Goal: Task Accomplishment & Management: Use online tool/utility

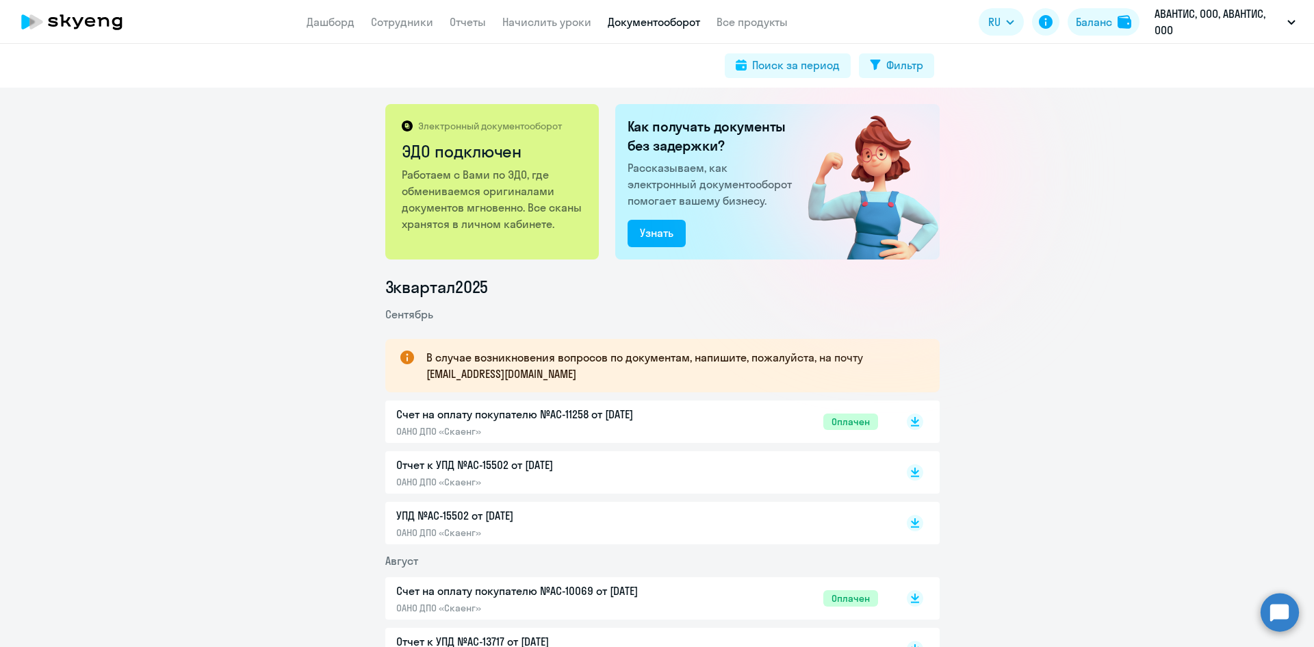
click at [649, 20] on link "Документооборот" at bounding box center [654, 22] width 92 height 14
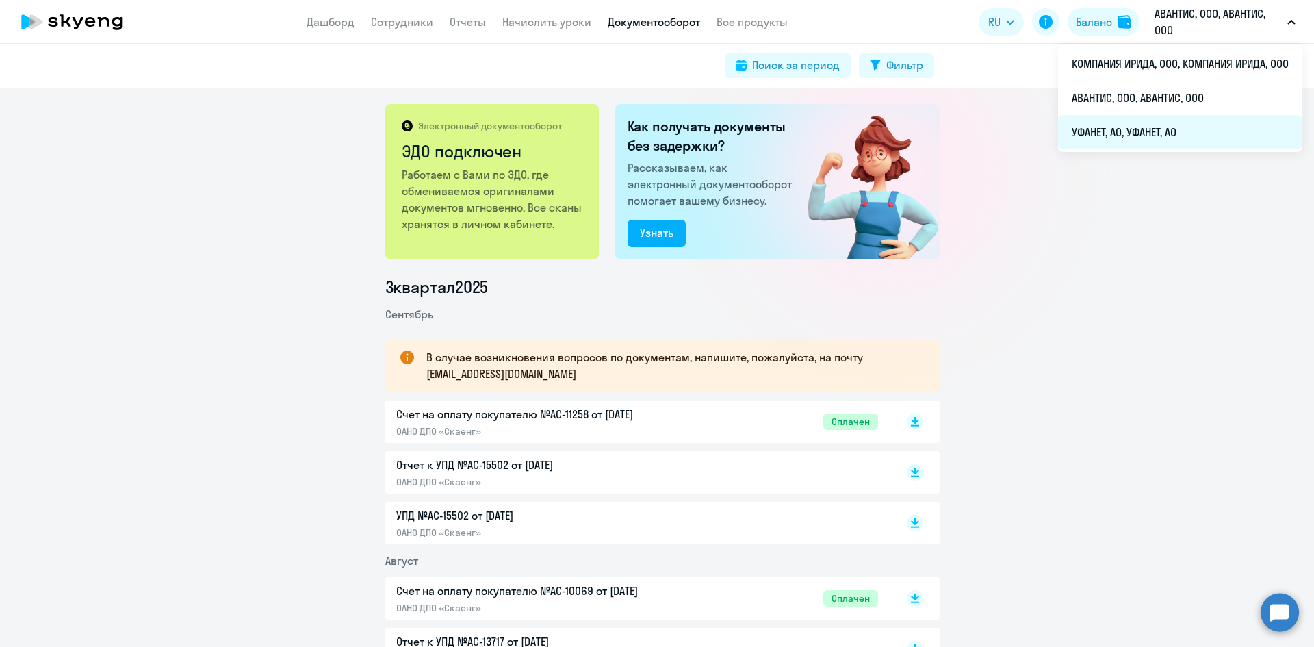
click at [1119, 131] on li "УФАНЕТ, АО, УФАНЕТ, АО" at bounding box center [1180, 132] width 244 height 34
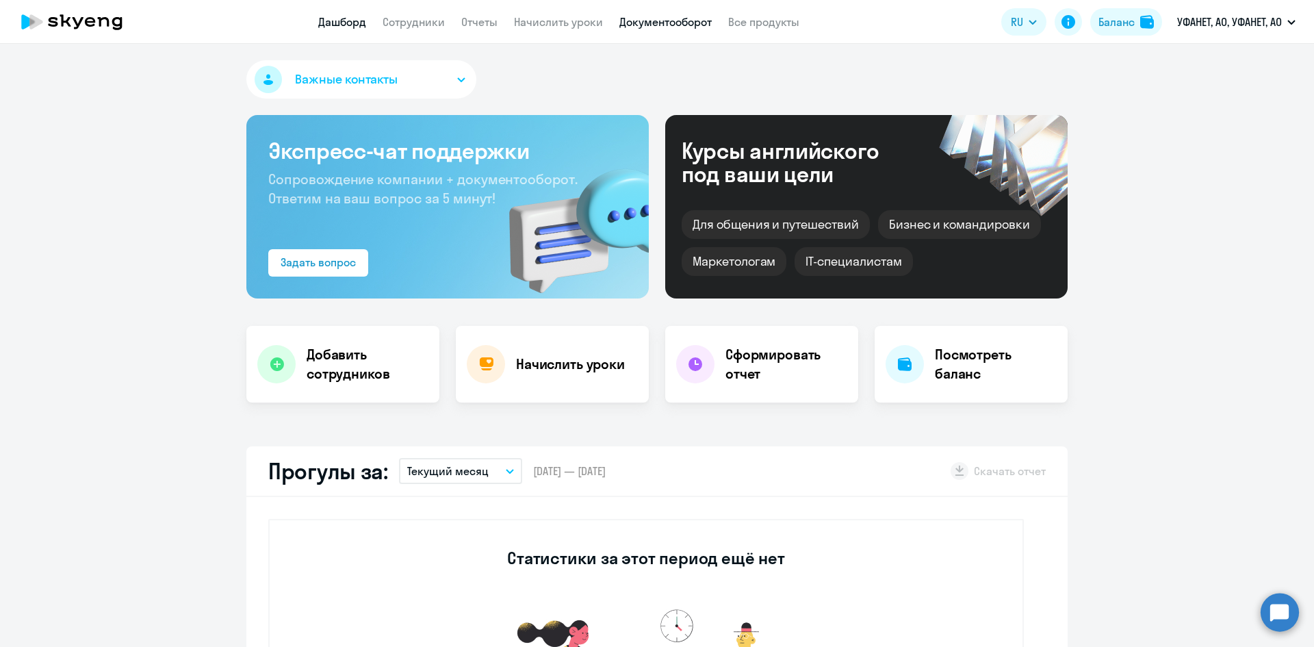
click at [659, 22] on link "Документооборот" at bounding box center [666, 22] width 92 height 14
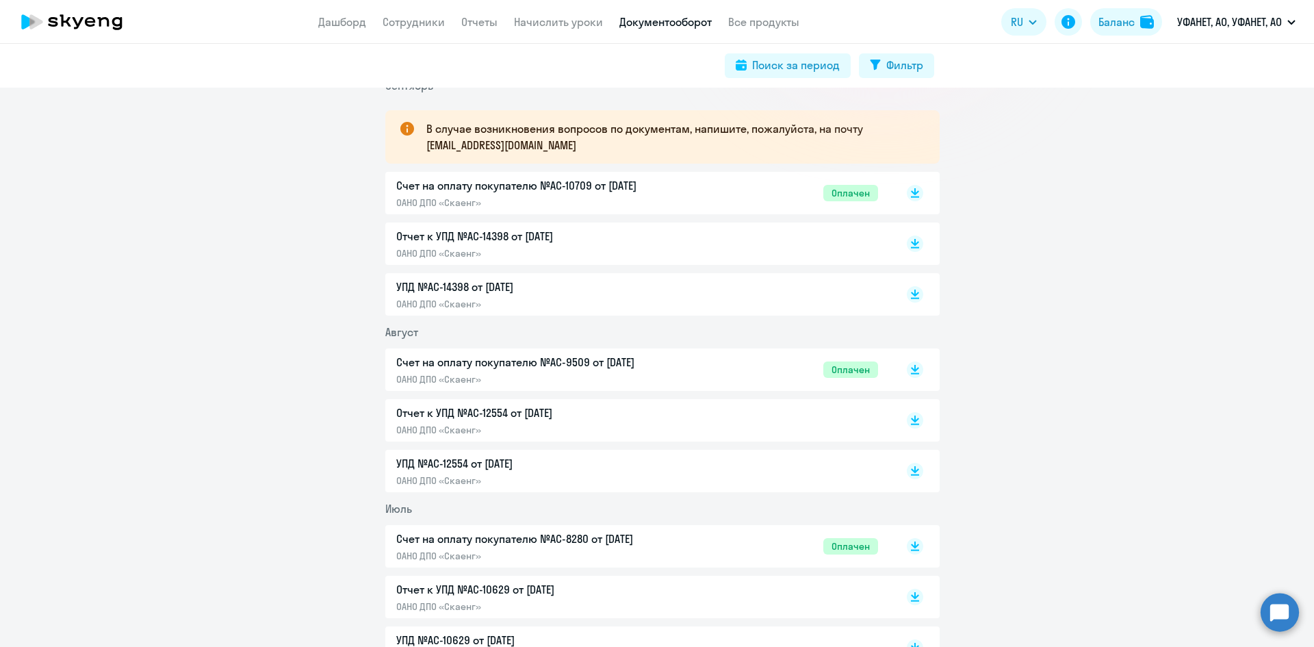
scroll to position [274, 0]
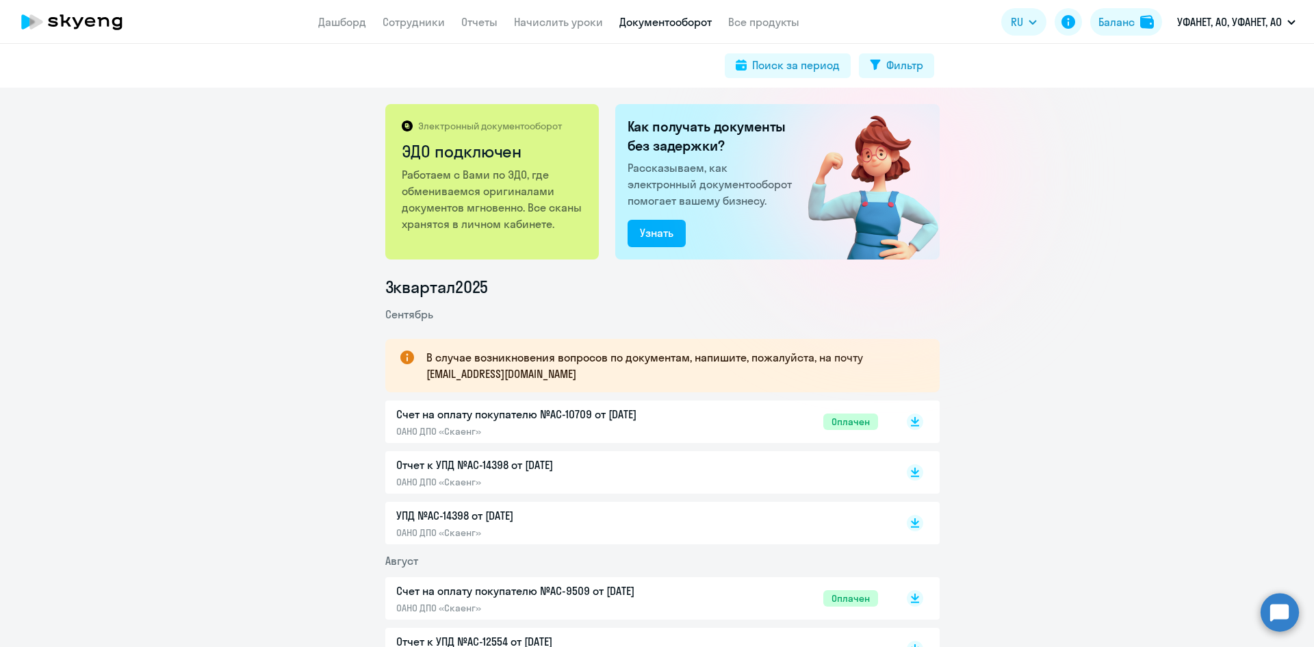
click at [1119, 254] on div "Электронный документооборот ЭДО подключен Работаем с Вами по ЭДО, где обменивае…" at bounding box center [657, 367] width 1314 height 559
